Goal: Transaction & Acquisition: Purchase product/service

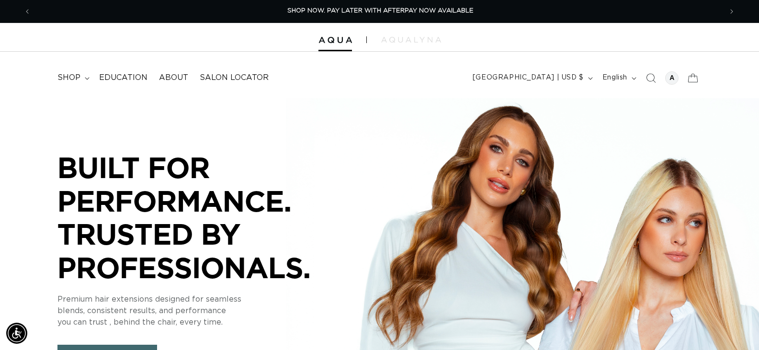
scroll to position [0, 691]
click at [83, 79] on summary "shop" at bounding box center [73, 78] width 42 height 22
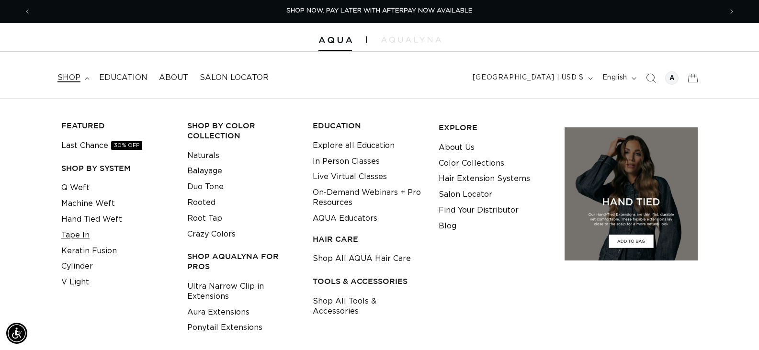
click at [81, 232] on link "Tape In" at bounding box center [75, 235] width 28 height 16
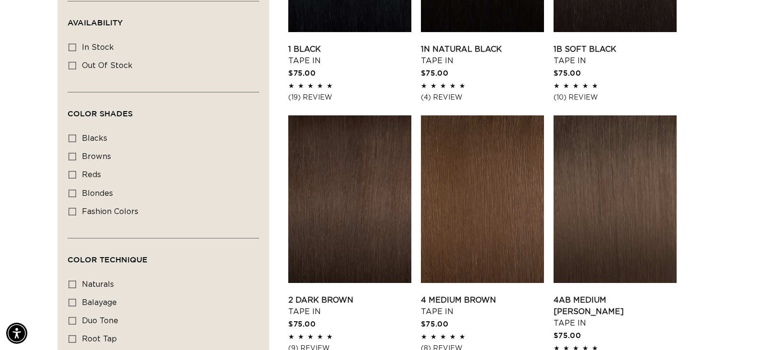
scroll to position [479, 0]
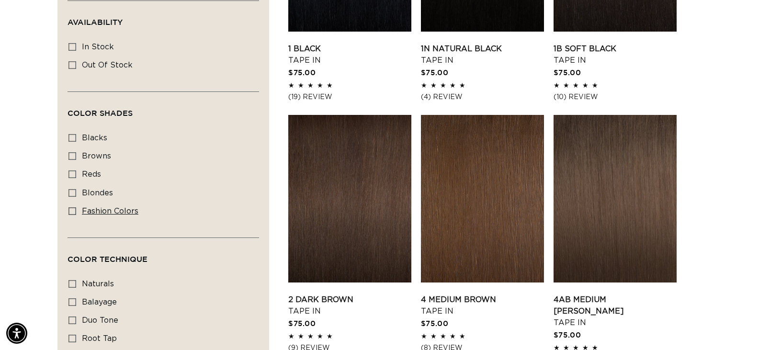
click at [73, 208] on rect at bounding box center [72, 211] width 7 height 7
click at [73, 207] on input "fashion colors fashion colors (8 products)" at bounding box center [72, 211] width 8 height 8
checkbox input "true"
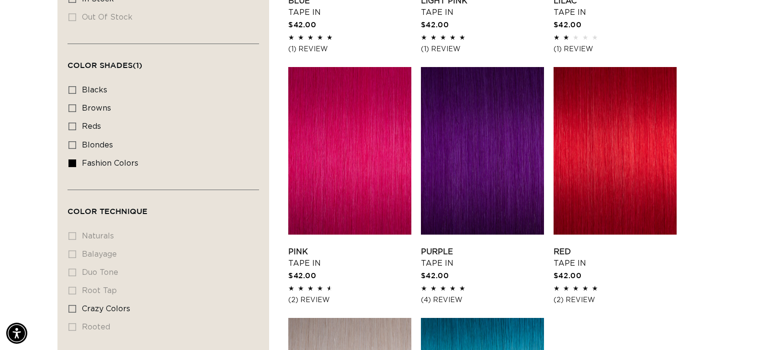
scroll to position [0, 691]
click at [72, 143] on icon at bounding box center [72, 145] width 8 height 8
click at [72, 143] on input "blondes blondes (29 products)" at bounding box center [72, 145] width 8 height 8
checkbox input "true"
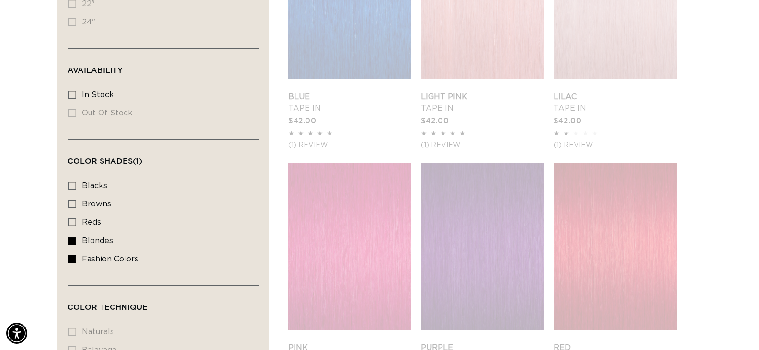
scroll to position [0, 1381]
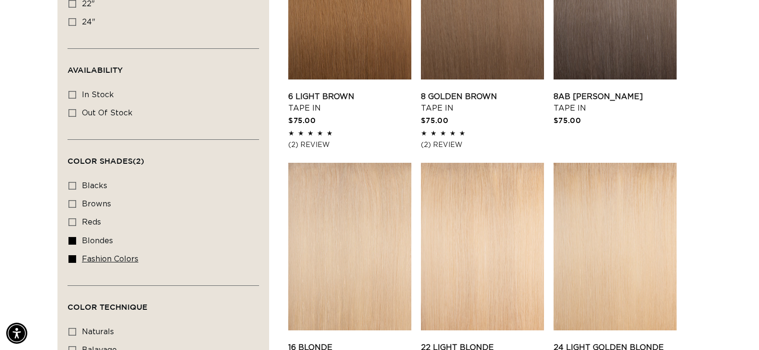
click at [74, 256] on rect at bounding box center [72, 259] width 7 height 7
click at [74, 255] on input "fashion colors fashion colors (8 products)" at bounding box center [72, 259] width 8 height 8
checkbox input "false"
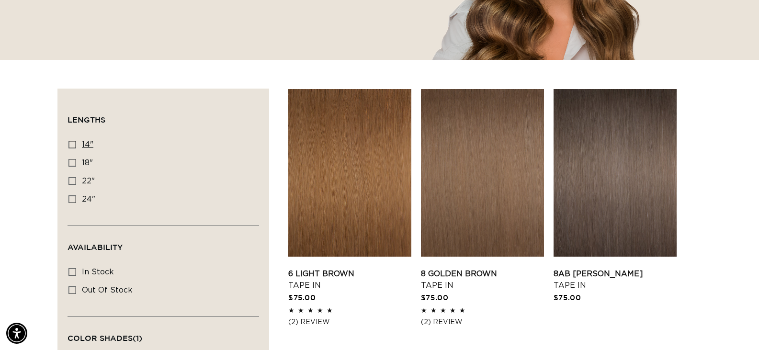
click at [74, 147] on icon at bounding box center [72, 145] width 8 height 8
click at [74, 147] on input "14" 14" (23 products)" at bounding box center [72, 145] width 8 height 8
checkbox input "true"
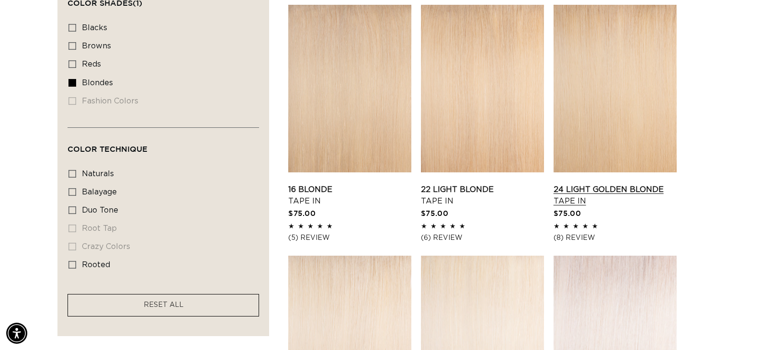
click at [626, 184] on link "24 Light Golden Blonde Tape In" at bounding box center [614, 195] width 123 height 23
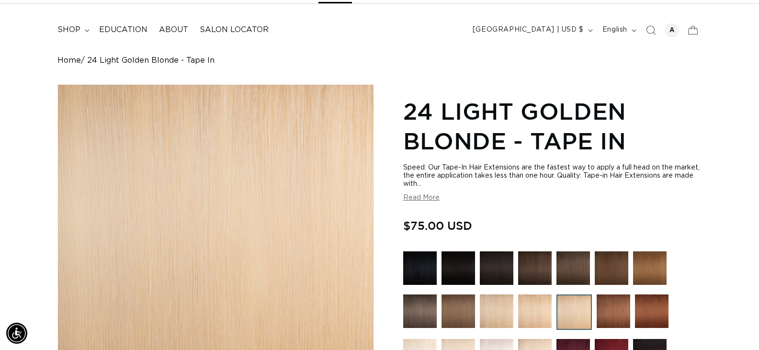
scroll to position [0, 691]
click at [423, 201] on button "Read More" at bounding box center [421, 198] width 36 height 8
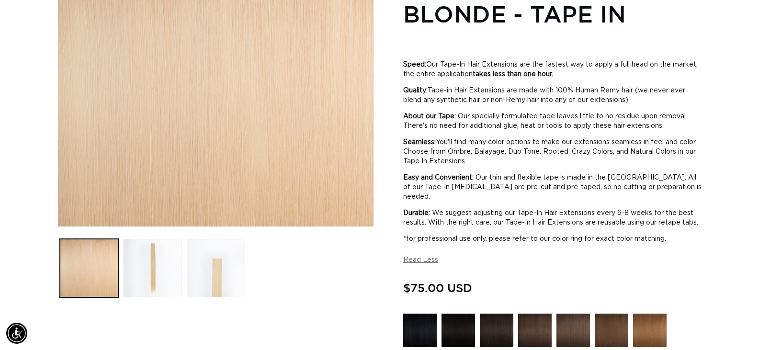
scroll to position [0, 0]
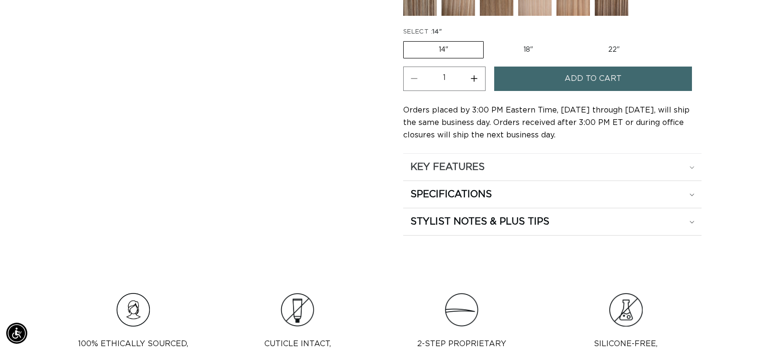
click at [687, 166] on div "KEY FEATURES" at bounding box center [552, 167] width 284 height 12
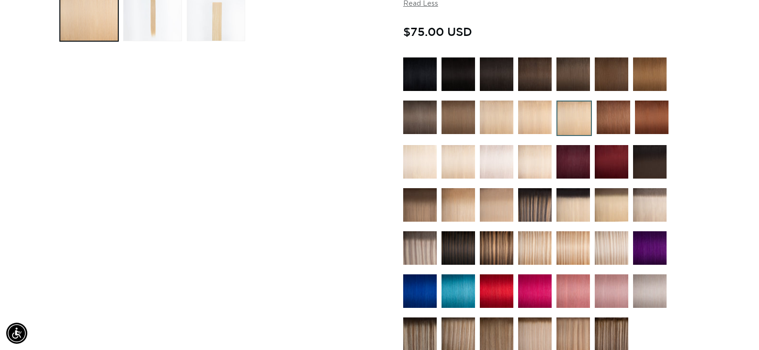
scroll to position [0, 691]
click at [417, 152] on img at bounding box center [420, 162] width 34 height 34
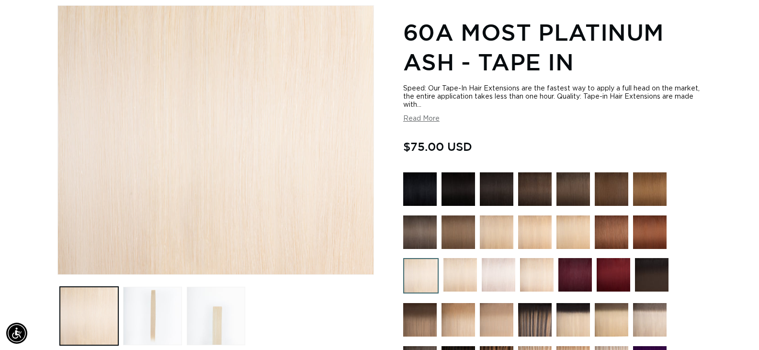
scroll to position [144, 0]
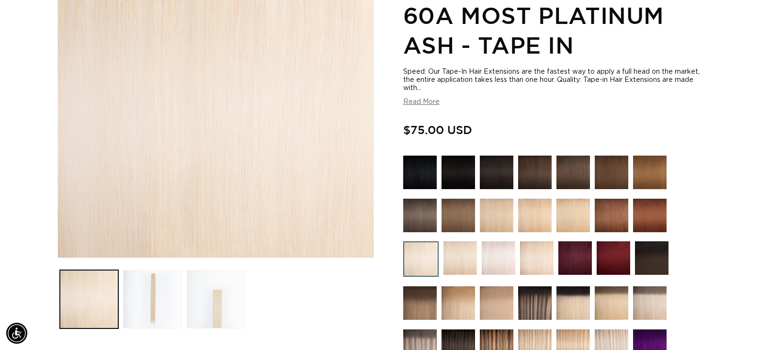
click at [580, 208] on img at bounding box center [573, 216] width 34 height 34
